Goal: Transaction & Acquisition: Purchase product/service

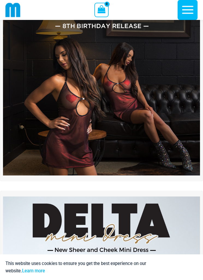
scroll to position [79, 0]
click at [128, 155] on img at bounding box center [101, 77] width 197 height 197
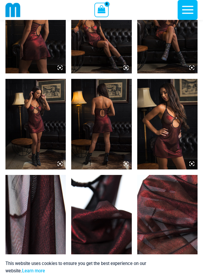
scroll to position [313, 0]
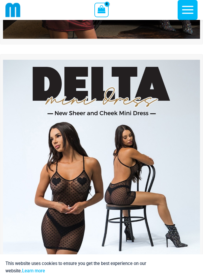
scroll to position [273, 0]
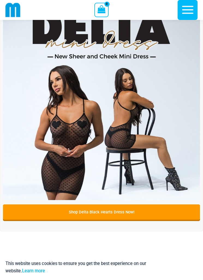
click at [137, 155] on img at bounding box center [101, 101] width 197 height 197
